Goal: Transaction & Acquisition: Purchase product/service

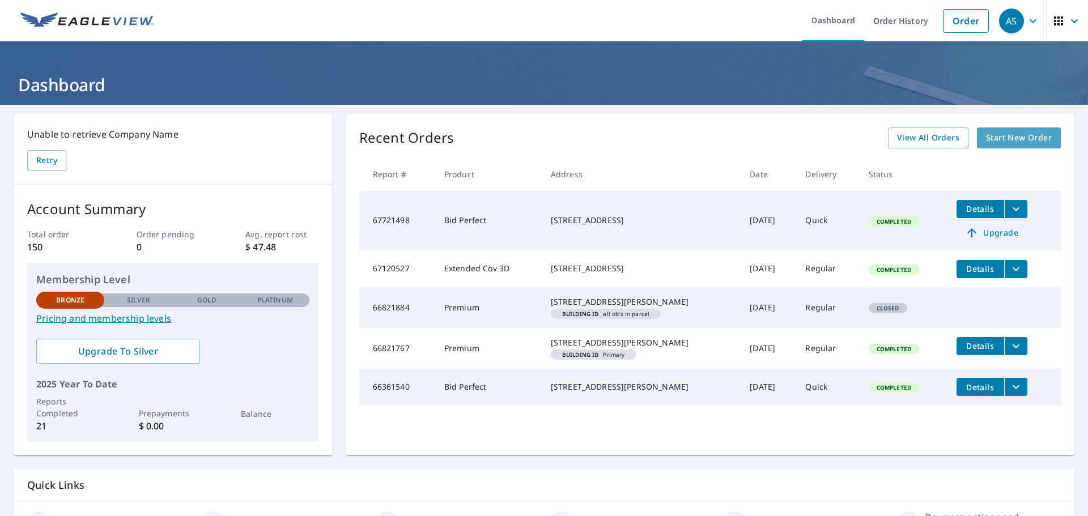
click at [998, 139] on span "Start New Order" at bounding box center [1019, 138] width 66 height 14
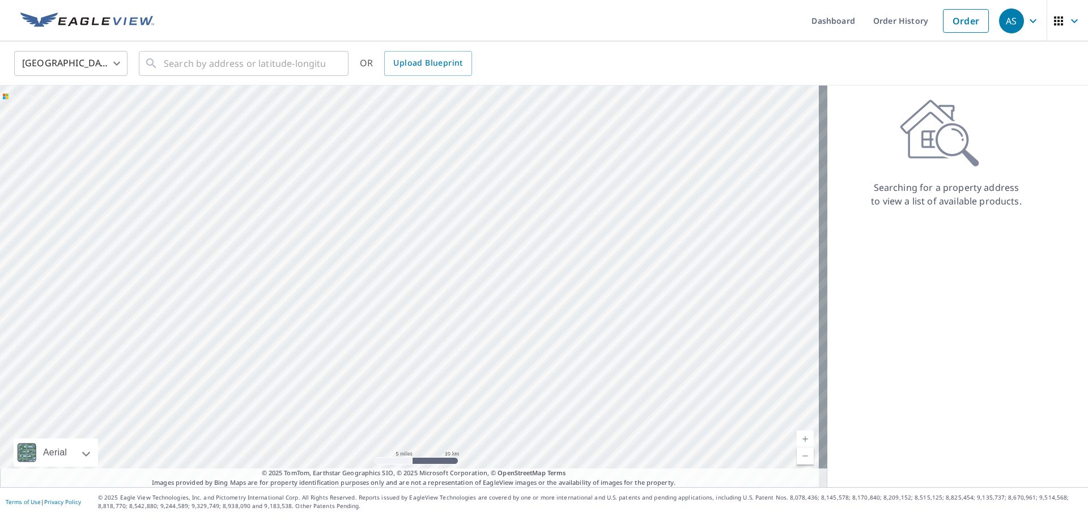
drag, startPoint x: 560, startPoint y: 208, endPoint x: 574, endPoint y: 261, distance: 55.1
drag, startPoint x: 406, startPoint y: 217, endPoint x: 421, endPoint y: 280, distance: 64.5
drag, startPoint x: 232, startPoint y: 176, endPoint x: 285, endPoint y: 346, distance: 178.2
click at [285, 346] on div at bounding box center [414, 287] width 828 height 402
drag, startPoint x: 554, startPoint y: 384, endPoint x: 432, endPoint y: 270, distance: 166.8
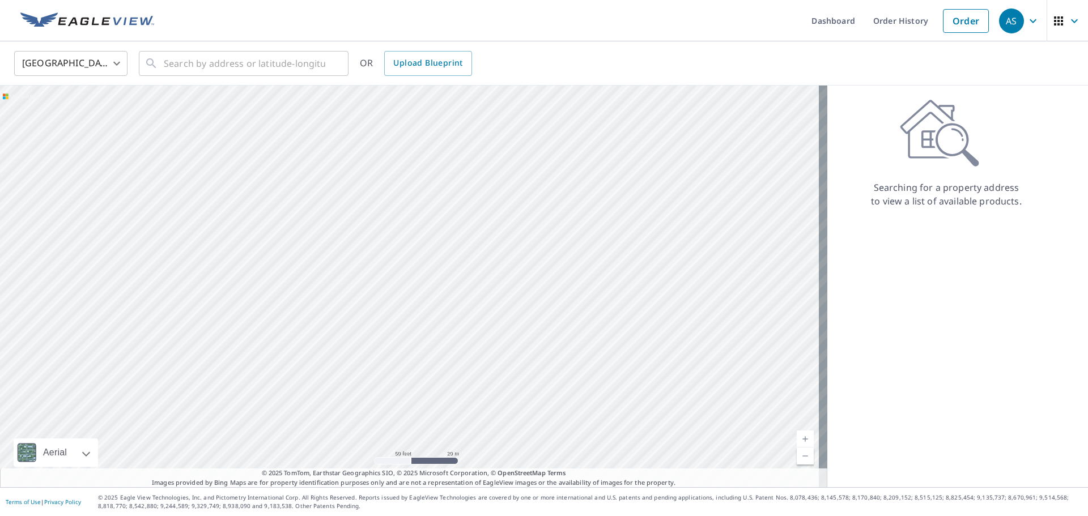
click at [432, 270] on div at bounding box center [414, 287] width 828 height 402
click at [502, 315] on div at bounding box center [414, 287] width 828 height 402
drag, startPoint x: 457, startPoint y: 132, endPoint x: 457, endPoint y: 187, distance: 54.4
click at [457, 187] on div at bounding box center [414, 287] width 828 height 402
drag, startPoint x: 480, startPoint y: 139, endPoint x: 477, endPoint y: 232, distance: 93.0
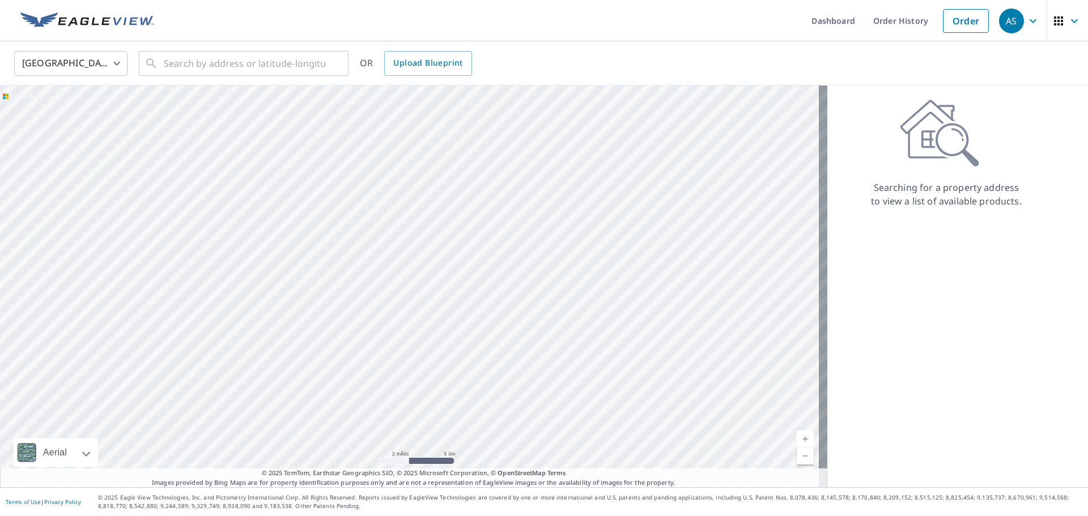
click at [477, 232] on div at bounding box center [414, 287] width 828 height 402
drag, startPoint x: 508, startPoint y: 193, endPoint x: 496, endPoint y: 259, distance: 66.8
click at [497, 259] on div at bounding box center [414, 287] width 828 height 402
drag, startPoint x: 466, startPoint y: 149, endPoint x: 491, endPoint y: 263, distance: 117.2
click at [491, 263] on div at bounding box center [414, 287] width 828 height 402
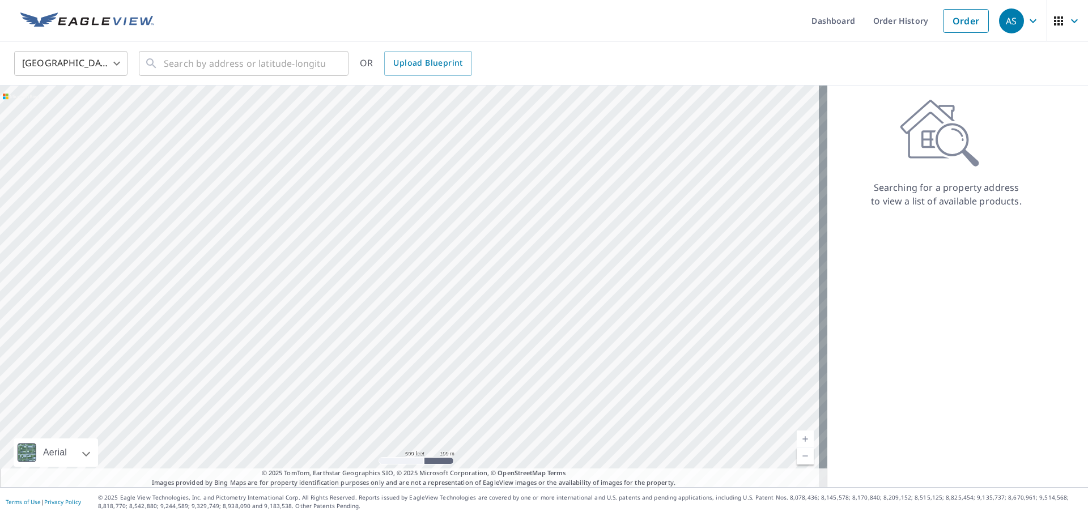
drag, startPoint x: 446, startPoint y: 174, endPoint x: 444, endPoint y: 293, distance: 118.5
click at [444, 293] on div at bounding box center [414, 287] width 828 height 402
click at [236, 65] on input "text" at bounding box center [245, 64] width 162 height 32
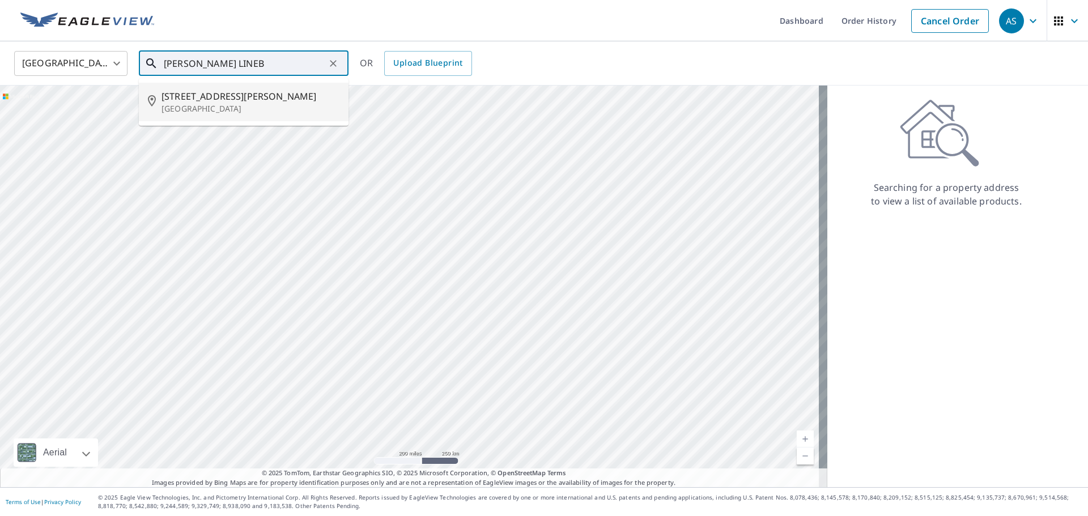
click at [219, 113] on p "[GEOGRAPHIC_DATA]" at bounding box center [251, 108] width 178 height 11
type input "[STREET_ADDRESS][PERSON_NAME]"
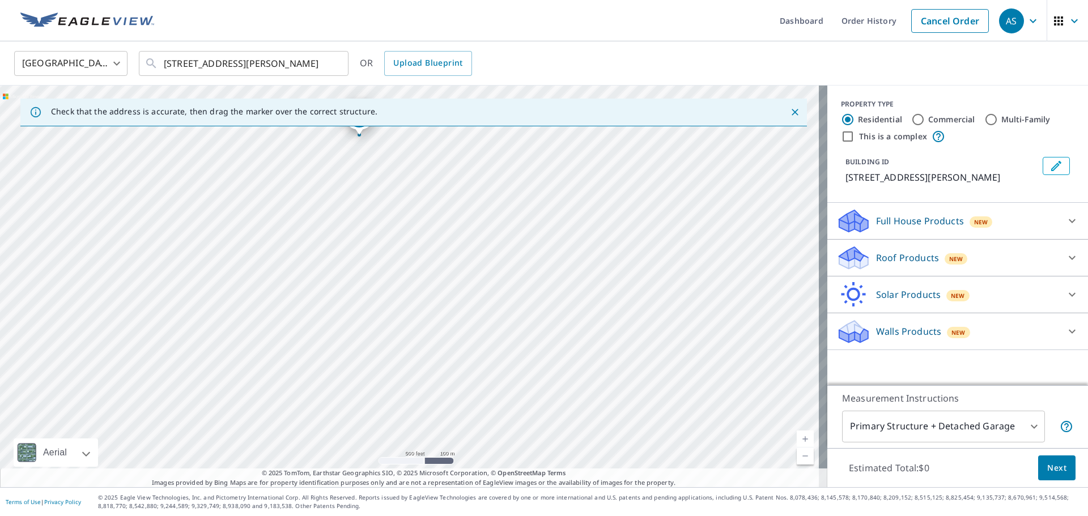
drag, startPoint x: 446, startPoint y: 375, endPoint x: 412, endPoint y: 210, distance: 168.0
click at [412, 210] on div "[STREET_ADDRESS][PERSON_NAME]" at bounding box center [414, 287] width 828 height 402
click at [476, 281] on div "[STREET_ADDRESS][PERSON_NAME]" at bounding box center [414, 287] width 828 height 402
drag, startPoint x: 586, startPoint y: 364, endPoint x: 528, endPoint y: 180, distance: 193.1
click at [322, 219] on div "[STREET_ADDRESS][PERSON_NAME]" at bounding box center [414, 287] width 828 height 402
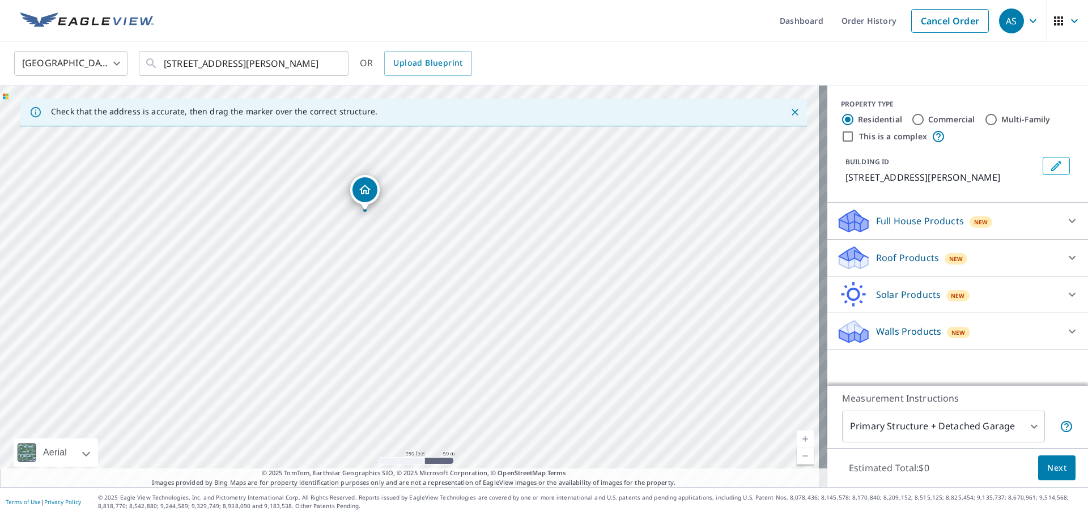
drag, startPoint x: 419, startPoint y: 344, endPoint x: 374, endPoint y: 270, distance: 86.7
click at [374, 270] on div "[STREET_ADDRESS][PERSON_NAME]" at bounding box center [414, 287] width 828 height 402
drag, startPoint x: 368, startPoint y: 194, endPoint x: 518, endPoint y: 426, distance: 276.3
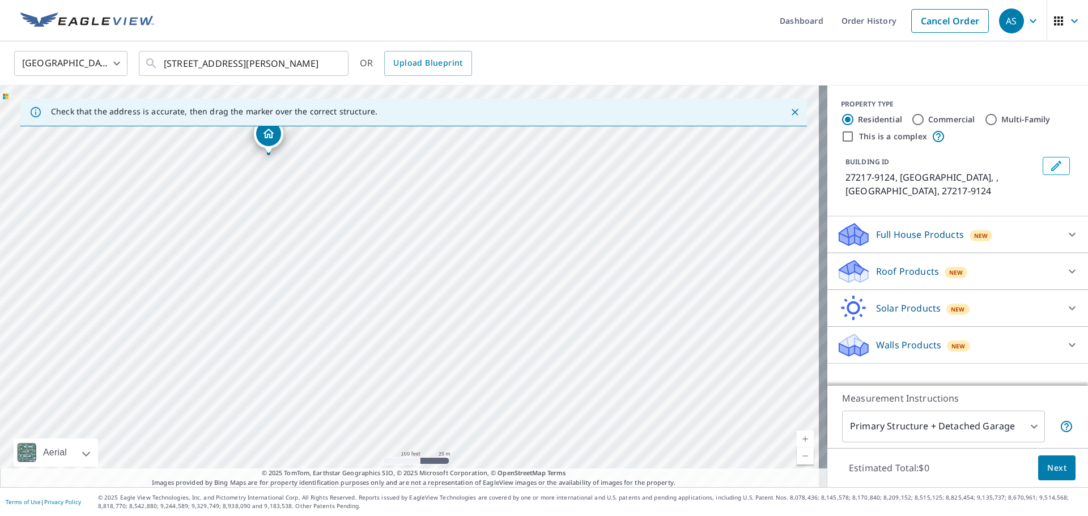
click at [131, 290] on div "27217-9124, [GEOGRAPHIC_DATA] , [GEOGRAPHIC_DATA] 27217-9124" at bounding box center [414, 287] width 828 height 402
drag, startPoint x: 410, startPoint y: 271, endPoint x: 544, endPoint y: 409, distance: 192.0
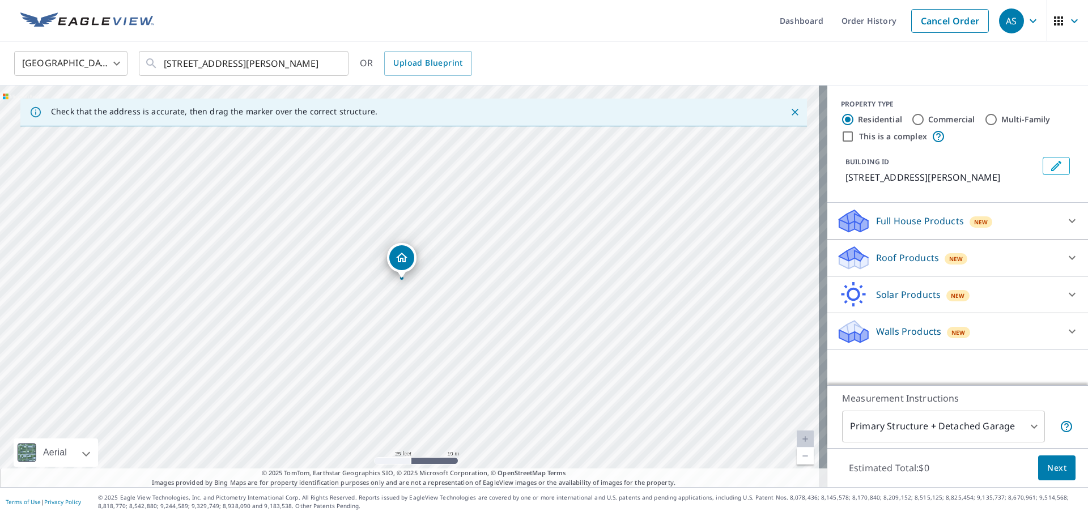
drag, startPoint x: 275, startPoint y: 251, endPoint x: 310, endPoint y: 367, distance: 120.7
drag, startPoint x: 404, startPoint y: 260, endPoint x: 397, endPoint y: 240, distance: 21.3
click at [986, 324] on div "Walls Products New" at bounding box center [948, 332] width 222 height 27
click at [1015, 235] on div "Full House Products New" at bounding box center [948, 221] width 222 height 27
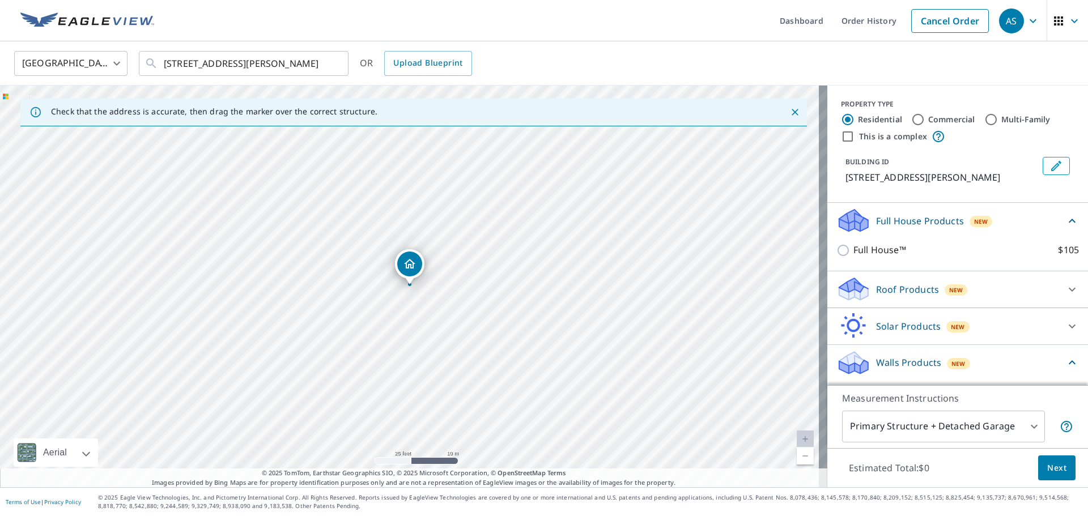
click at [1015, 234] on div "Full House Products New" at bounding box center [951, 220] width 229 height 27
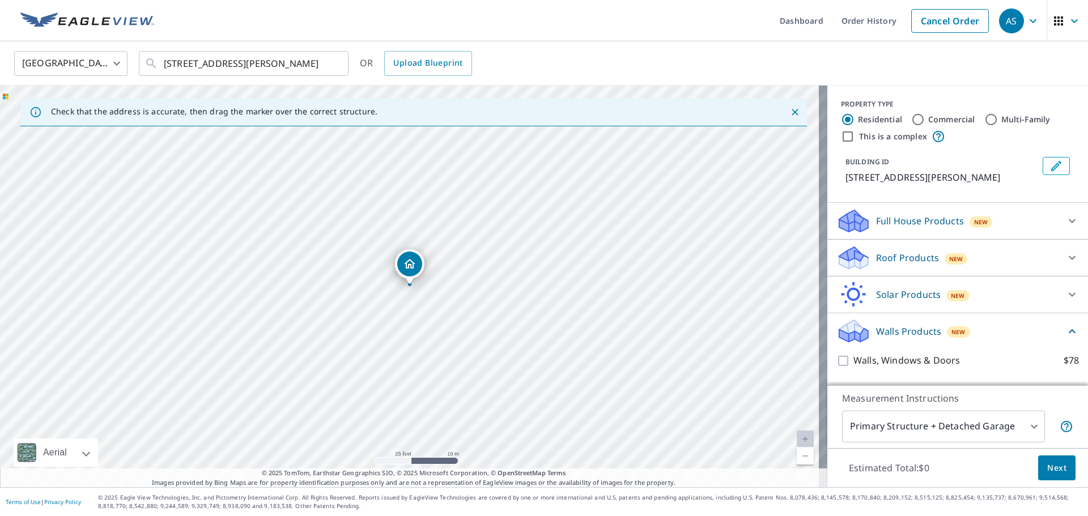
click at [1010, 272] on div "Roof Products New" at bounding box center [948, 258] width 222 height 27
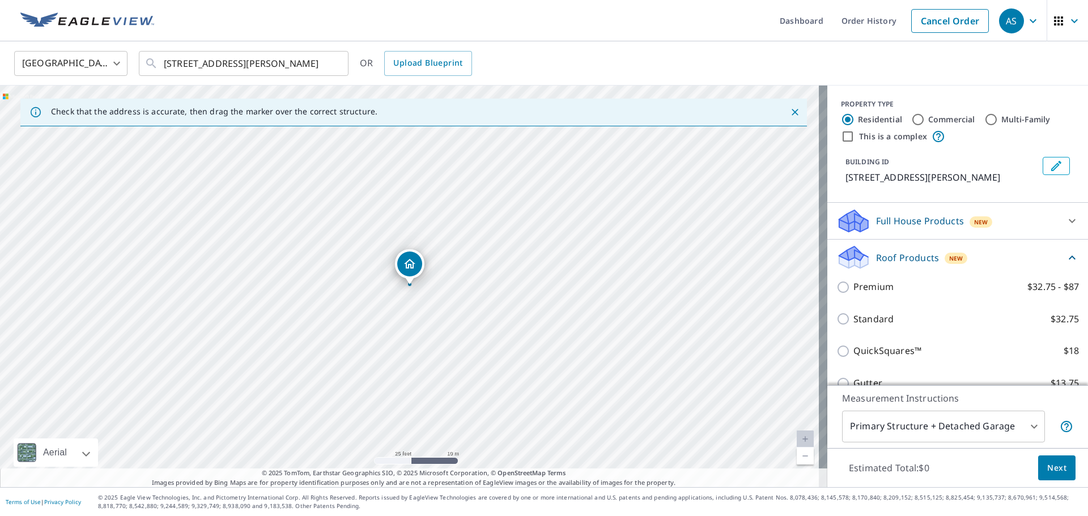
click at [1008, 271] on div "Roof Products New" at bounding box center [951, 257] width 229 height 27
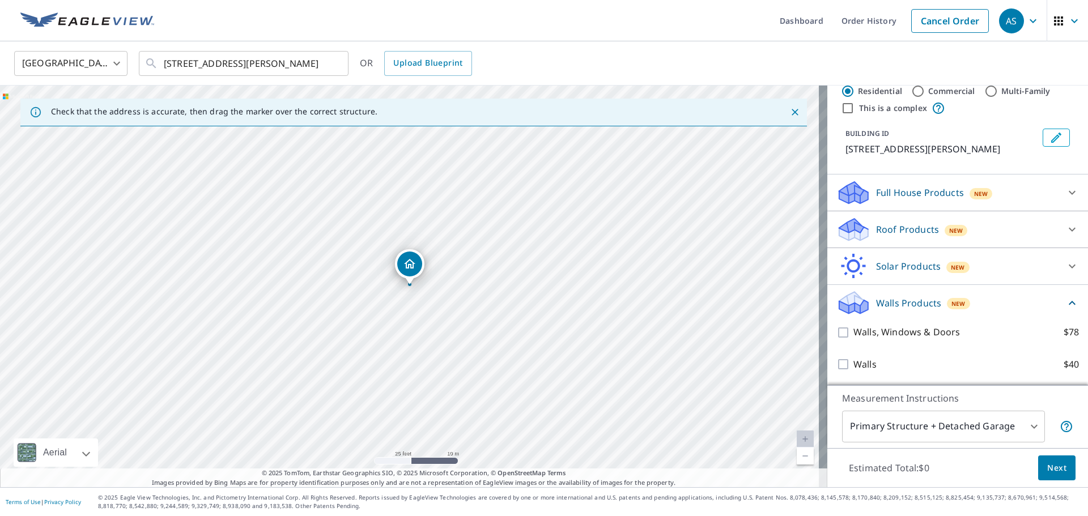
scroll to position [42, 0]
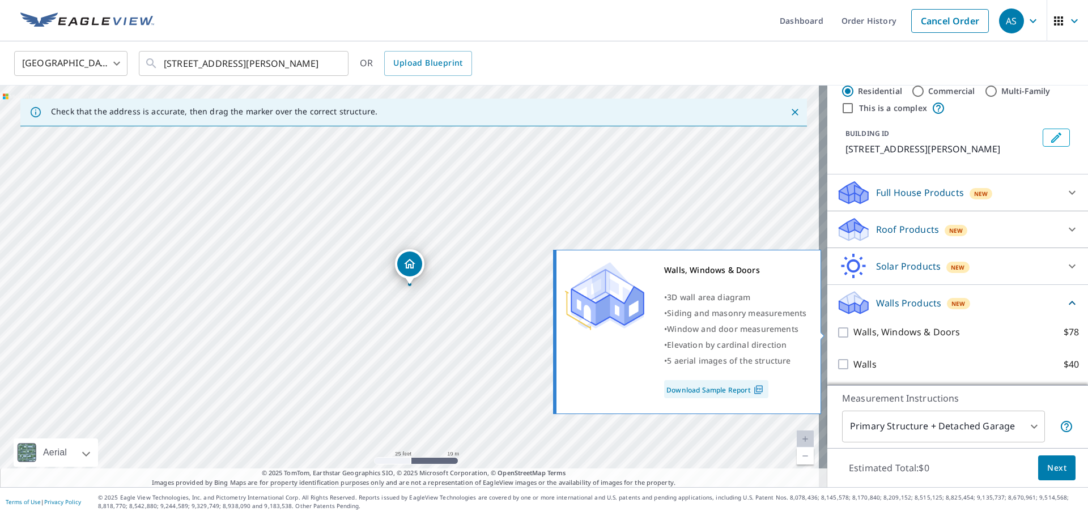
click at [902, 337] on p "Walls, Windows & Doors" at bounding box center [907, 332] width 107 height 14
click at [854, 337] on input "Walls, Windows & Doors $78" at bounding box center [845, 333] width 17 height 14
checkbox input "true"
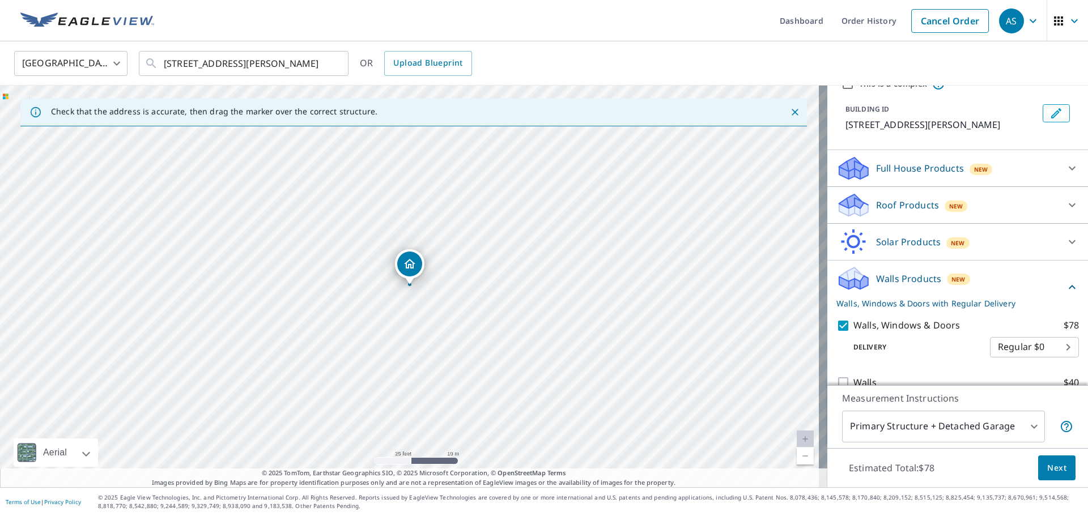
scroll to position [84, 0]
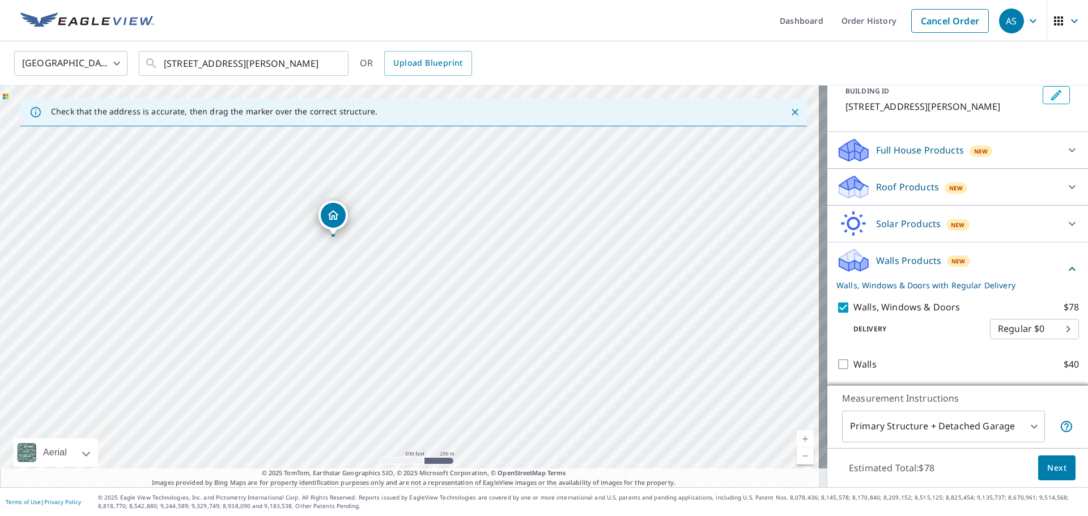
drag, startPoint x: 139, startPoint y: 213, endPoint x: 287, endPoint y: 243, distance: 150.9
click at [155, 196] on div "[STREET_ADDRESS][PERSON_NAME]" at bounding box center [414, 287] width 828 height 402
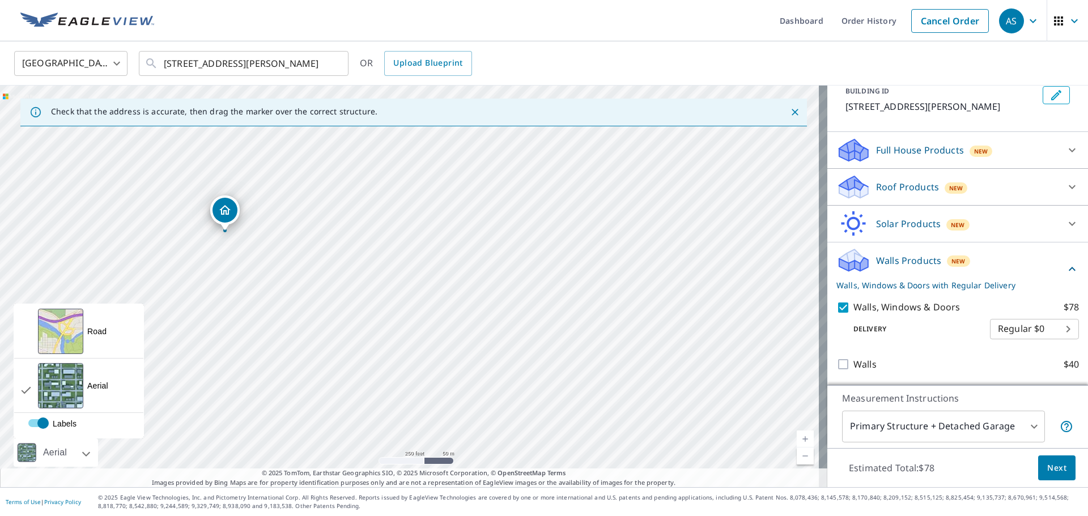
click at [46, 455] on div "Aerial" at bounding box center [55, 453] width 31 height 28
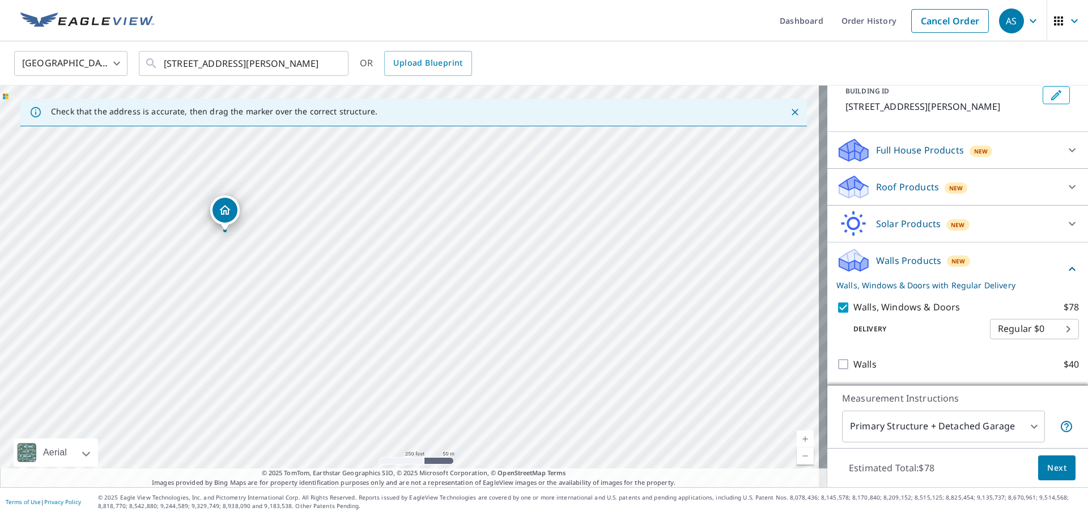
click at [339, 278] on div "[STREET_ADDRESS][PERSON_NAME]" at bounding box center [414, 287] width 828 height 402
click at [268, 285] on div "[STREET_ADDRESS][PERSON_NAME]" at bounding box center [414, 287] width 828 height 402
drag, startPoint x: 147, startPoint y: 252, endPoint x: 419, endPoint y: 455, distance: 339.6
click at [419, 454] on div "[STREET_ADDRESS][PERSON_NAME]" at bounding box center [414, 287] width 828 height 402
drag, startPoint x: 331, startPoint y: 350, endPoint x: 467, endPoint y: 248, distance: 169.6
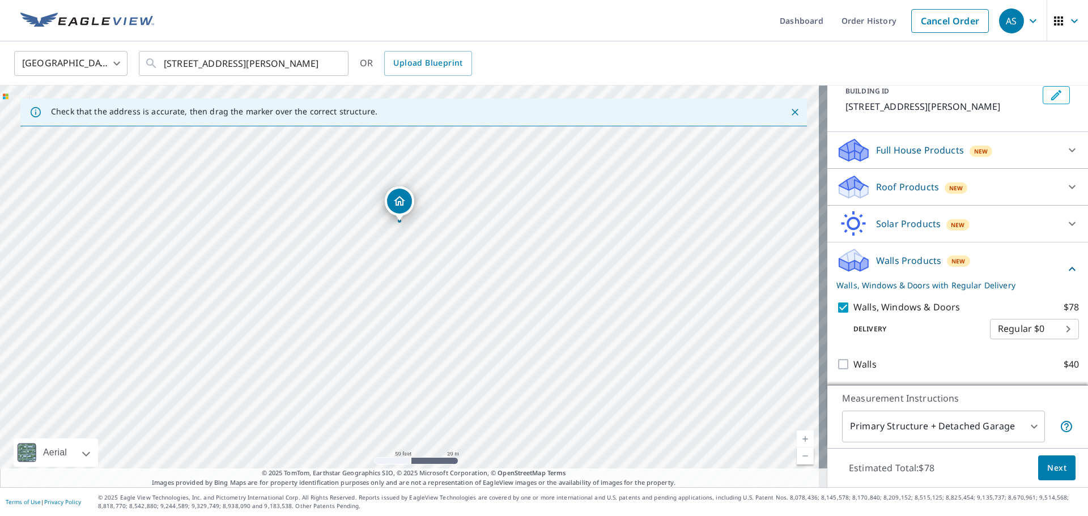
click at [467, 248] on div "[STREET_ADDRESS][PERSON_NAME]" at bounding box center [414, 287] width 828 height 402
drag, startPoint x: 456, startPoint y: 264, endPoint x: 502, endPoint y: 327, distance: 77.9
click at [502, 327] on div "[STREET_ADDRESS][PERSON_NAME]" at bounding box center [414, 287] width 828 height 402
click at [539, 337] on div "[STREET_ADDRESS][PERSON_NAME]" at bounding box center [414, 287] width 828 height 402
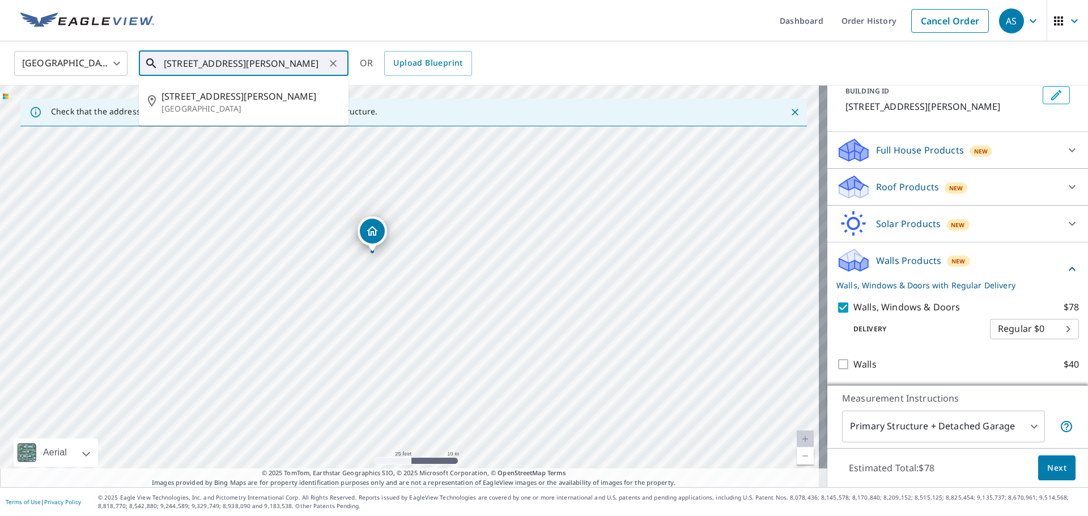
click at [185, 67] on input "[STREET_ADDRESS][PERSON_NAME]" at bounding box center [245, 64] width 162 height 32
click at [217, 105] on p "[GEOGRAPHIC_DATA]" at bounding box center [251, 108] width 178 height 11
type input "[STREET_ADDRESS][PERSON_NAME]"
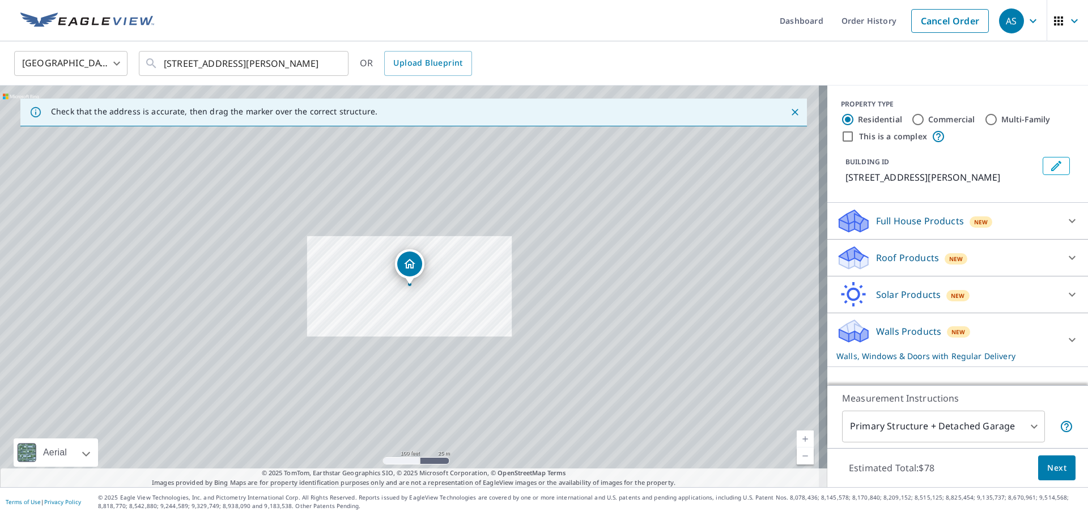
scroll to position [0, 0]
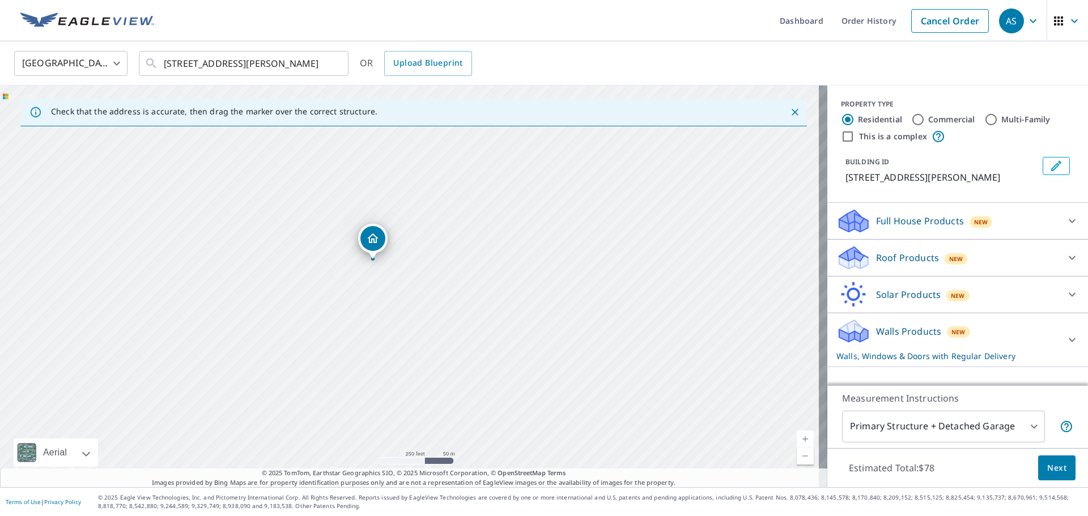
drag, startPoint x: 595, startPoint y: 300, endPoint x: 456, endPoint y: 279, distance: 140.4
click at [458, 280] on div "[STREET_ADDRESS][PERSON_NAME]" at bounding box center [414, 287] width 828 height 402
drag, startPoint x: 458, startPoint y: 267, endPoint x: 452, endPoint y: 327, distance: 59.8
drag, startPoint x: 598, startPoint y: 297, endPoint x: 438, endPoint y: 325, distance: 162.3
click at [438, 325] on div "[STREET_ADDRESS][PERSON_NAME]" at bounding box center [414, 287] width 828 height 402
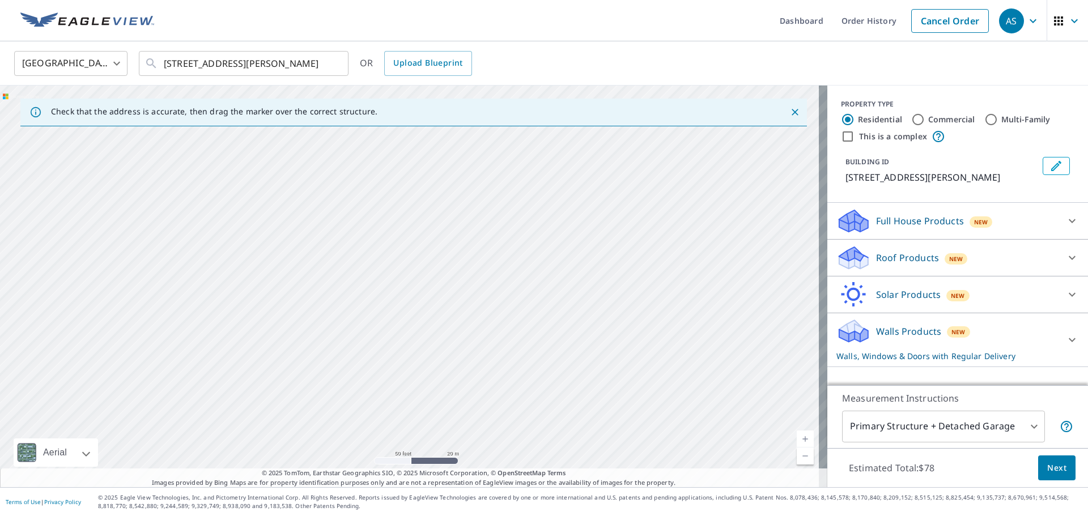
drag, startPoint x: 430, startPoint y: 374, endPoint x: 414, endPoint y: 409, distance: 38.3
drag, startPoint x: 256, startPoint y: 368, endPoint x: 304, endPoint y: 342, distance: 54.3
